Goal: Transaction & Acquisition: Download file/media

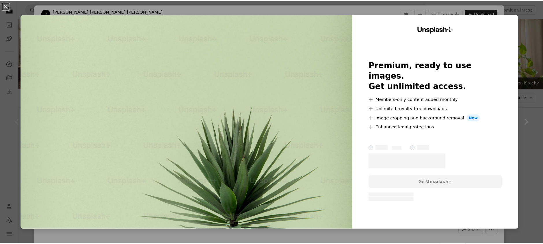
scroll to position [89, 0]
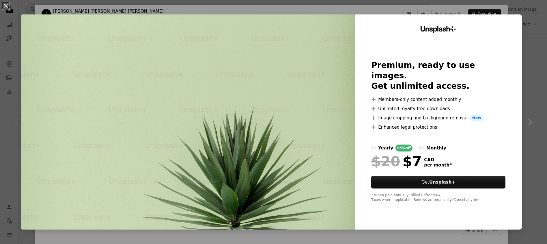
click at [534, 46] on div "An X shape Unsplash+ Premium, ready to use images. Get unlimited access. A plus…" at bounding box center [273, 122] width 547 height 244
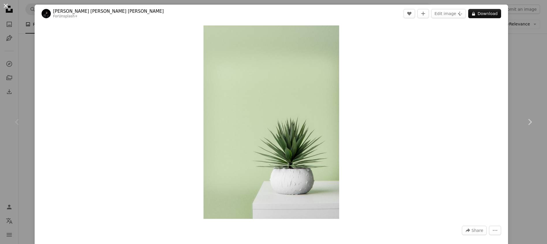
click at [6, 5] on button "An X shape" at bounding box center [5, 5] width 7 height 7
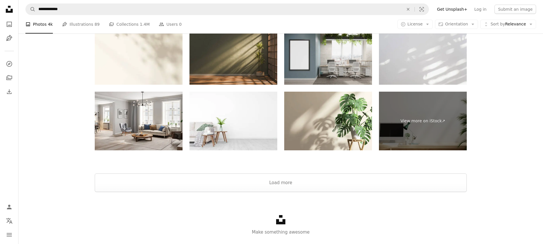
scroll to position [1426, 0]
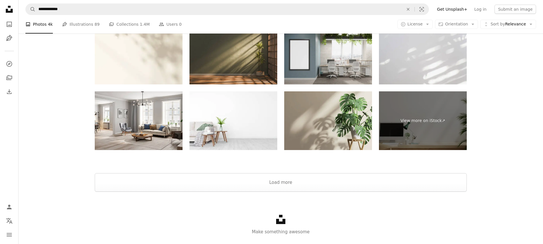
click at [319, 108] on img at bounding box center [328, 120] width 88 height 59
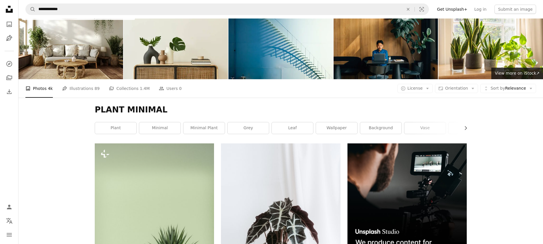
scroll to position [10, 0]
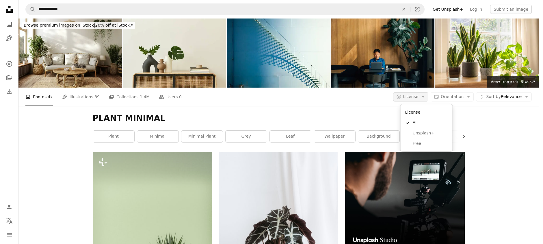
click at [425, 94] on icon "Arrow down" at bounding box center [422, 96] width 5 height 5
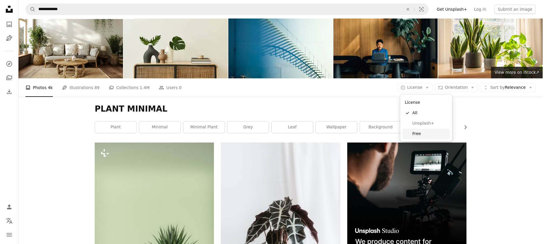
click at [422, 135] on span "Free" at bounding box center [429, 134] width 35 height 6
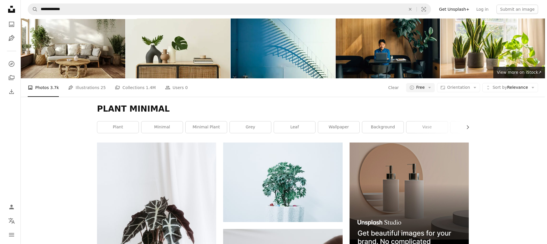
scroll to position [282, 0]
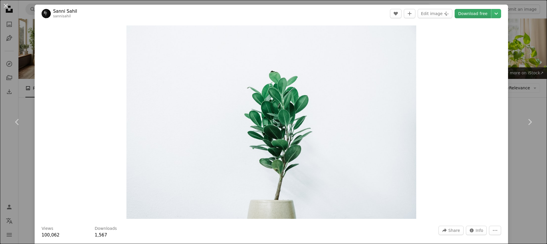
click at [470, 12] on link "Download free" at bounding box center [473, 13] width 36 height 9
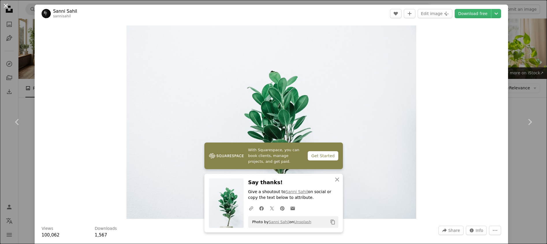
click at [8, 6] on button "An X shape" at bounding box center [5, 5] width 7 height 7
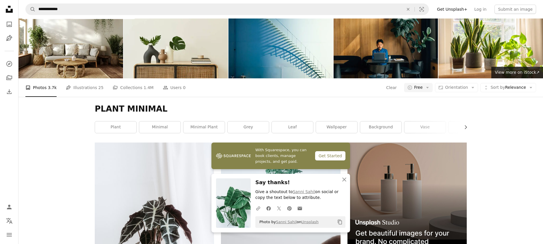
scroll to position [381, 0]
click at [345, 180] on icon "button" at bounding box center [344, 179] width 4 height 4
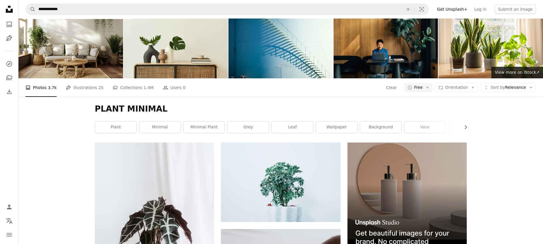
scroll to position [1178, 0]
